Goal: Task Accomplishment & Management: Manage account settings

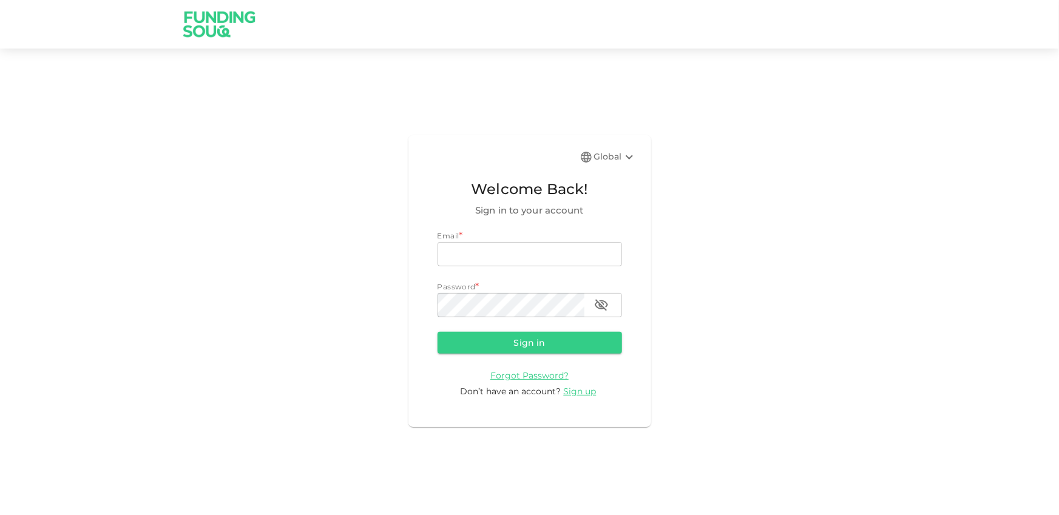
click at [599, 164] on div "Global" at bounding box center [615, 157] width 42 height 15
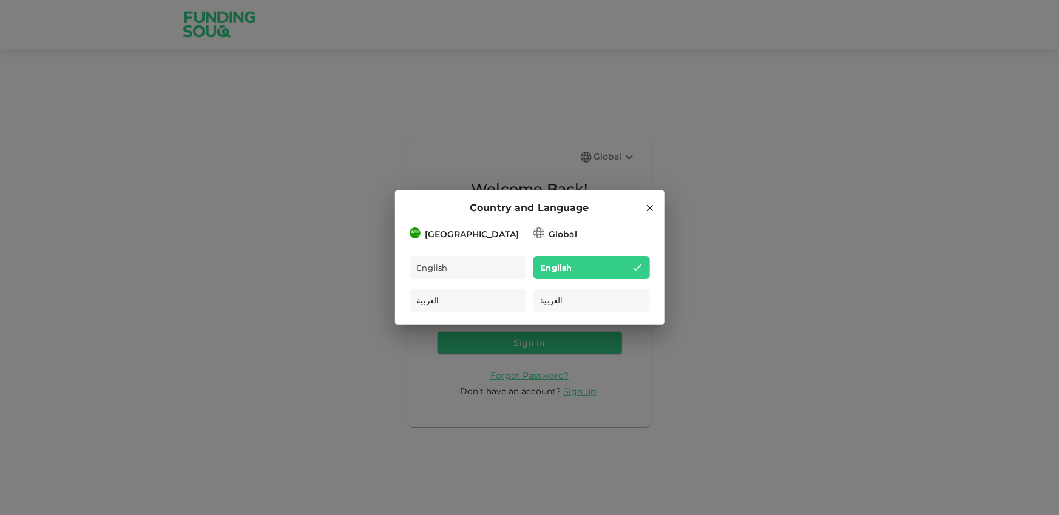
click at [599, 163] on div "Country and Language [GEOGRAPHIC_DATA] English العربية Global English العربية" at bounding box center [529, 257] width 1059 height 515
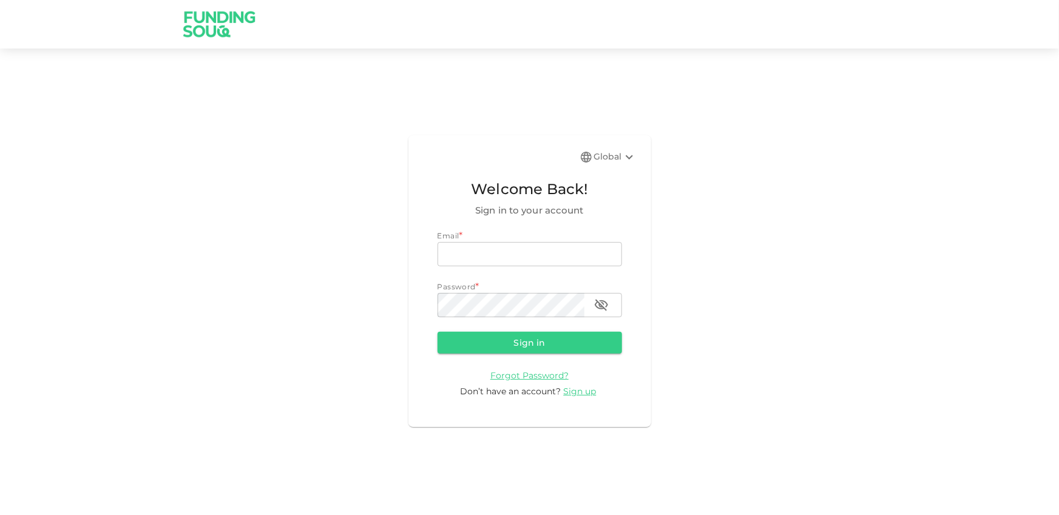
click at [600, 159] on div "Global" at bounding box center [615, 157] width 42 height 15
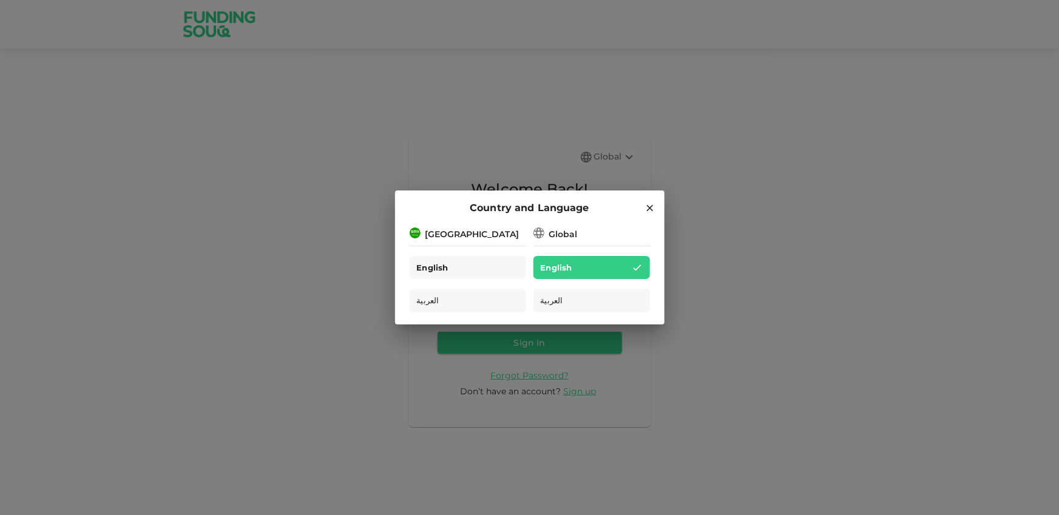
click at [495, 263] on div "English" at bounding box center [468, 268] width 116 height 24
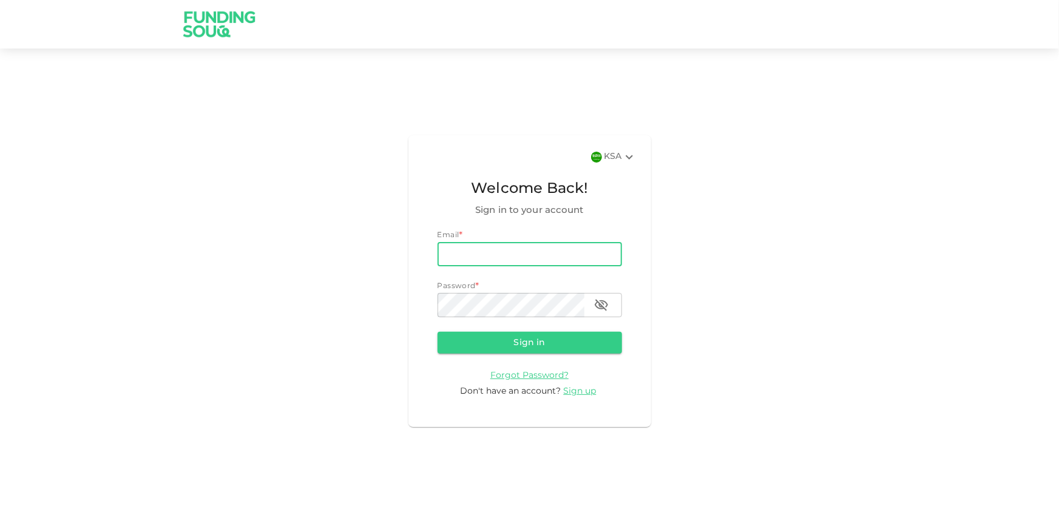
click at [502, 252] on input "email" at bounding box center [529, 254] width 184 height 24
type input "ma.jaouni@gmail.com"
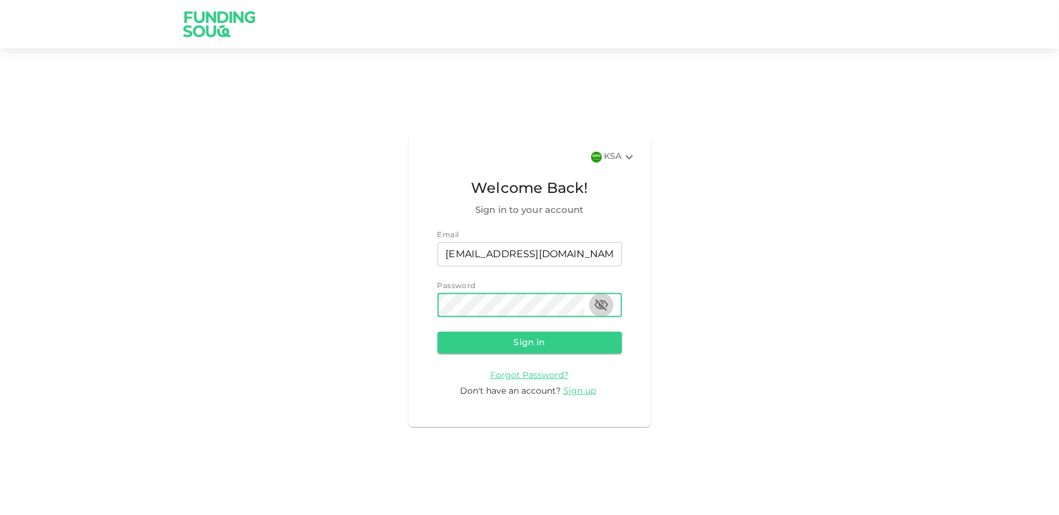
click at [598, 303] on icon "button" at bounding box center [601, 305] width 15 height 15
click at [585, 306] on div "password" at bounding box center [529, 305] width 184 height 24
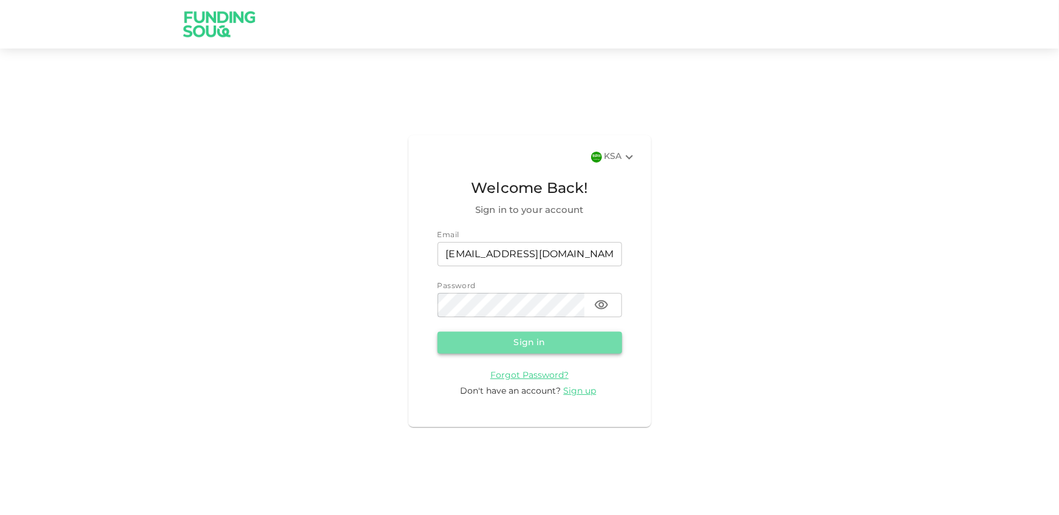
click at [482, 333] on button "Sign in" at bounding box center [529, 343] width 184 height 22
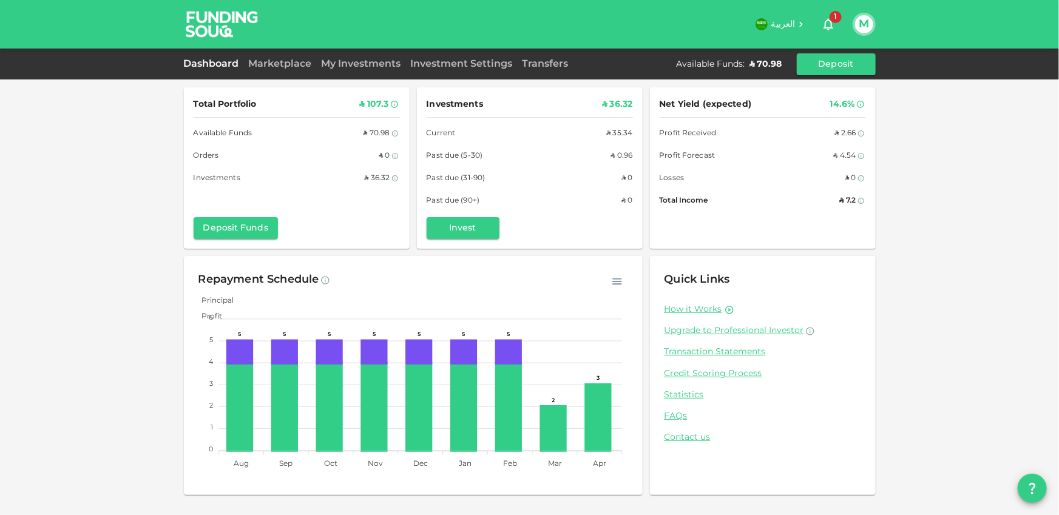
click at [294, 69] on div "Marketplace" at bounding box center [280, 64] width 73 height 15
click at [304, 64] on link "Marketplace" at bounding box center [280, 63] width 73 height 9
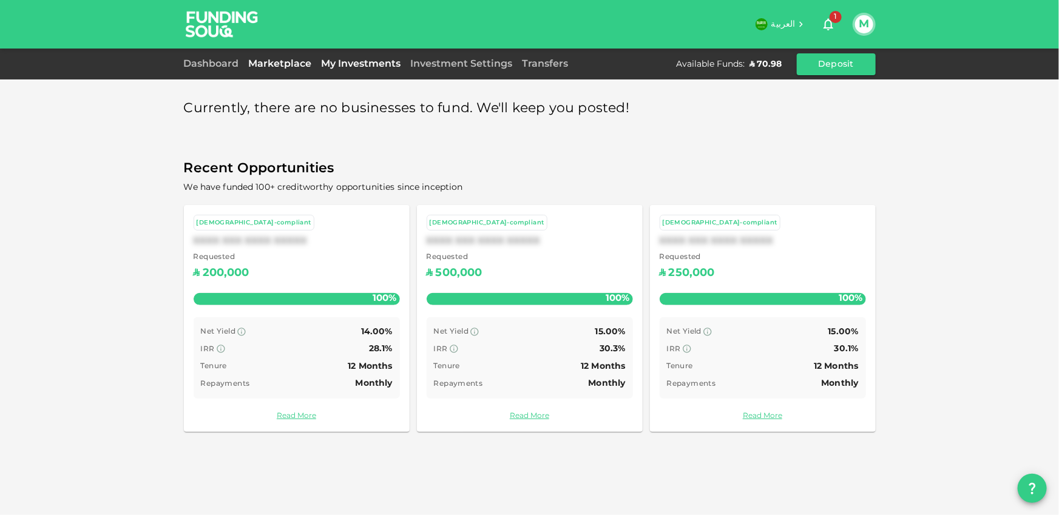
click at [388, 64] on link "My Investments" at bounding box center [361, 63] width 89 height 9
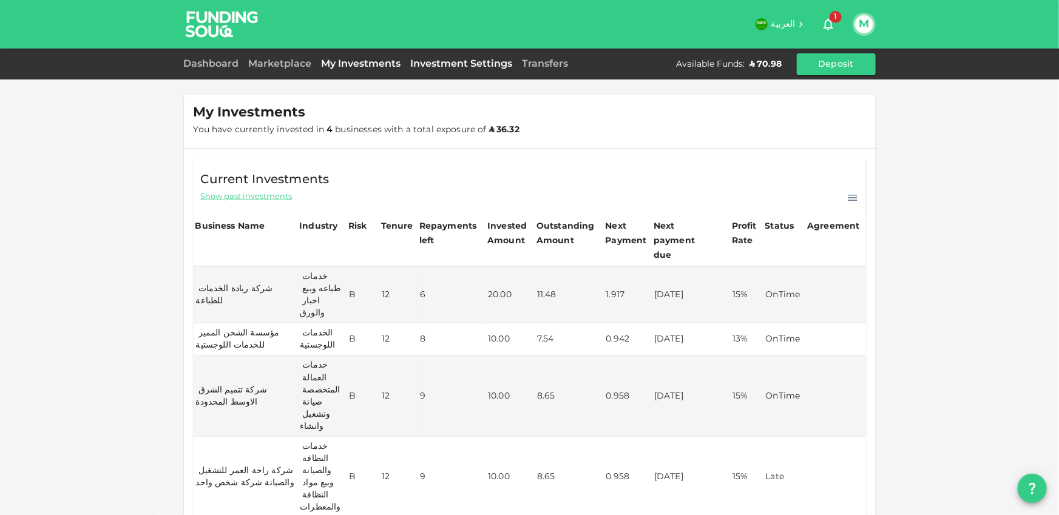
click at [456, 62] on link "Investment Settings" at bounding box center [462, 63] width 112 height 9
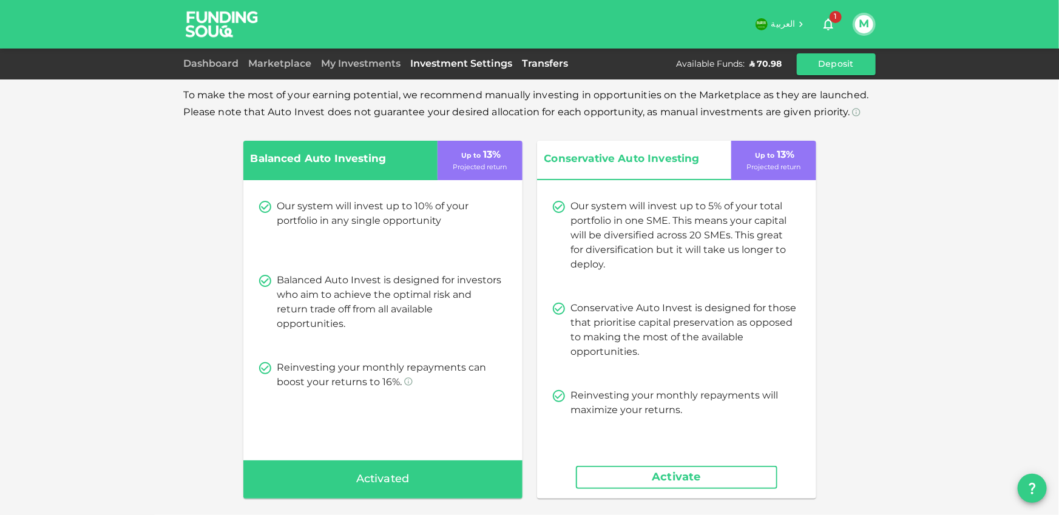
click at [522, 59] on link "Transfers" at bounding box center [546, 63] width 56 height 9
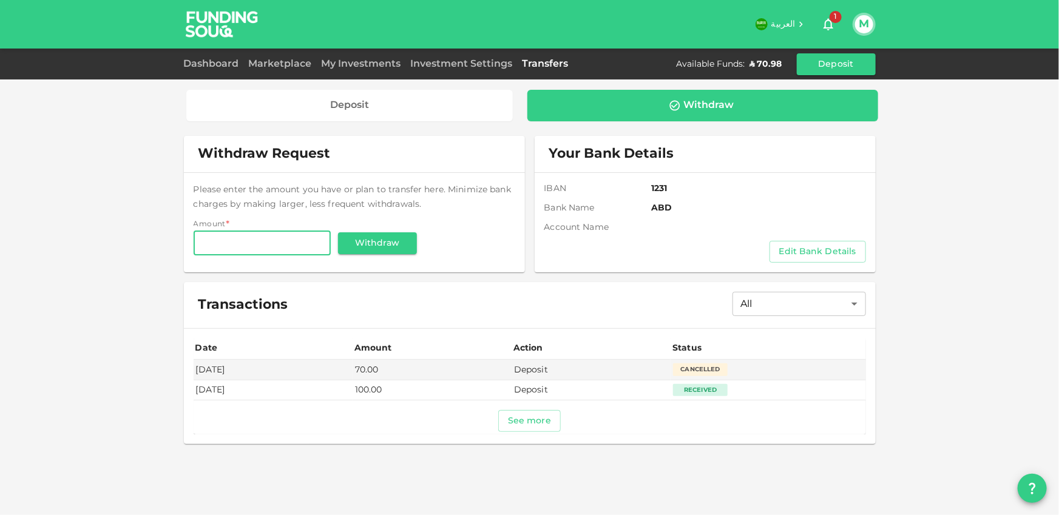
click at [834, 24] on icon "button" at bounding box center [828, 24] width 15 height 15
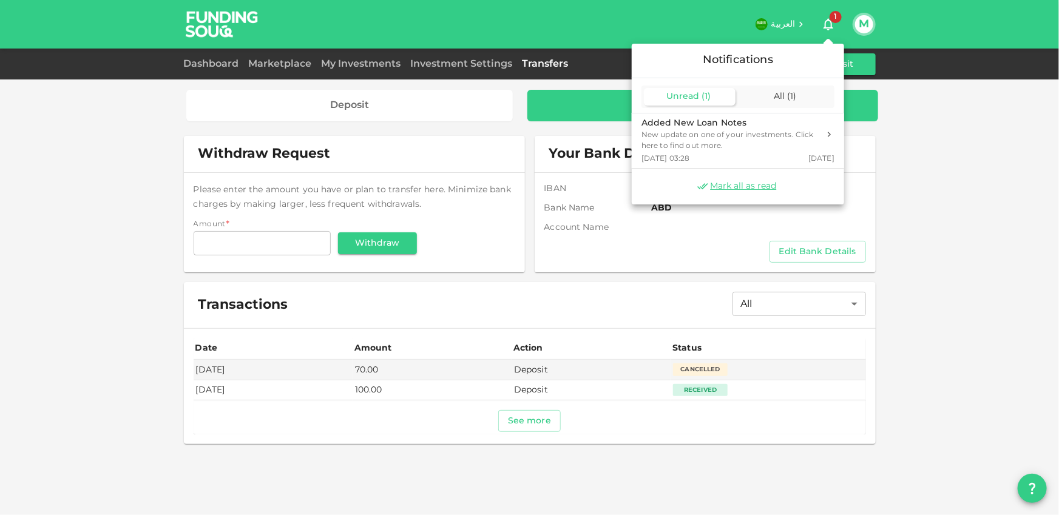
click at [781, 27] on div at bounding box center [529, 257] width 1059 height 515
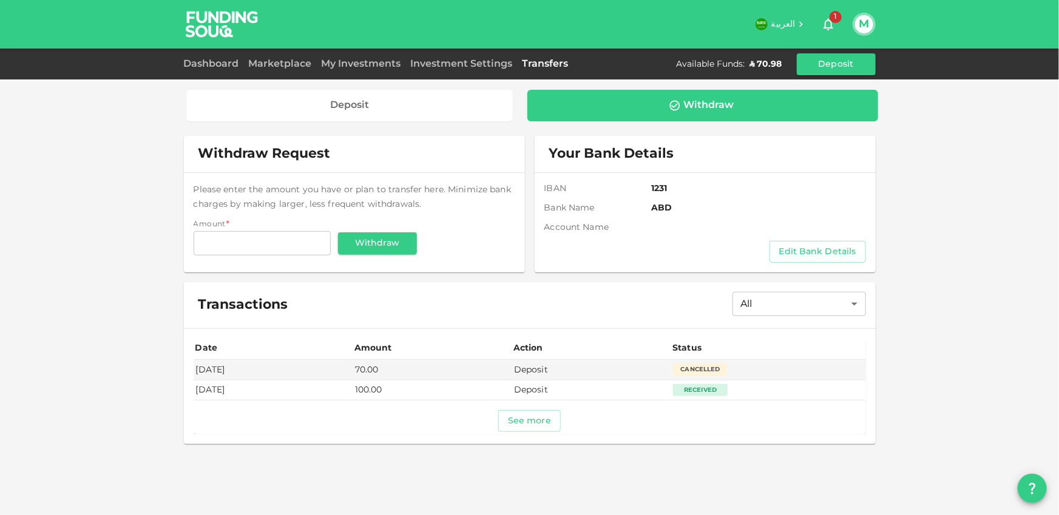
click at [438, 57] on div "Investment Settings" at bounding box center [462, 64] width 112 height 15
